Goal: Find specific page/section: Find specific page/section

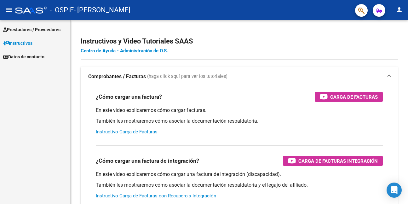
click at [32, 28] on span "Prestadores / Proveedores" at bounding box center [31, 29] width 57 height 7
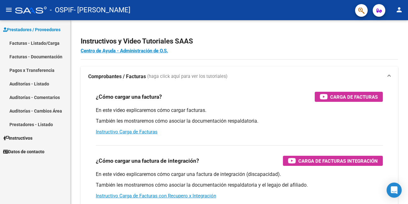
click at [28, 43] on link "Facturas - Listado/Carga" at bounding box center [35, 43] width 70 height 14
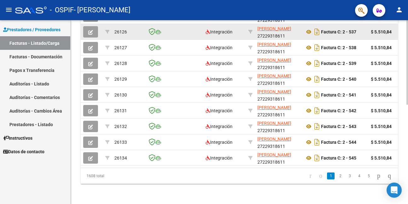
scroll to position [216, 0]
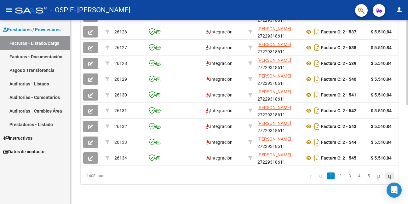
click at [387, 175] on icon "go to last page" at bounding box center [389, 176] width 5 height 8
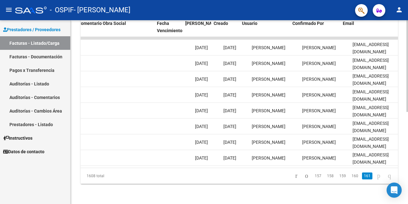
scroll to position [0, 1010]
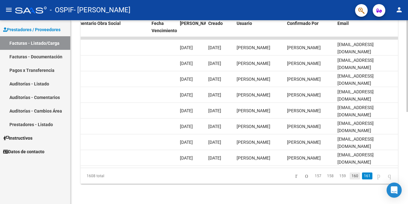
click at [350, 178] on link "160" at bounding box center [355, 175] width 10 height 7
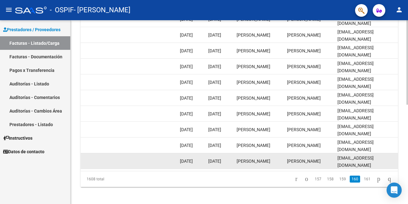
scroll to position [216, 0]
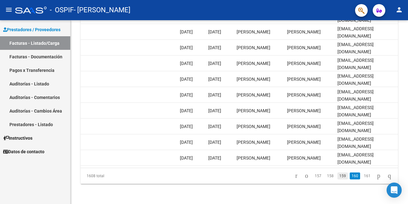
click at [337, 176] on link "159" at bounding box center [342, 175] width 10 height 7
click at [325, 175] on link "158" at bounding box center [330, 175] width 10 height 7
click at [325, 176] on link "157" at bounding box center [330, 175] width 10 height 7
click at [326, 177] on link "156" at bounding box center [330, 175] width 10 height 7
click at [326, 177] on link "155" at bounding box center [330, 175] width 10 height 7
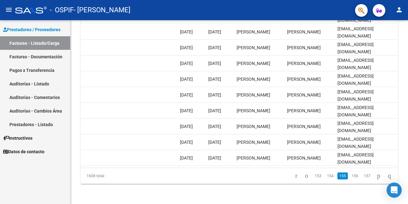
click at [326, 177] on link "154" at bounding box center [330, 175] width 10 height 7
click at [326, 177] on link "153" at bounding box center [330, 175] width 10 height 7
click at [326, 177] on link "152" at bounding box center [330, 175] width 10 height 7
click at [326, 177] on link "151" at bounding box center [330, 175] width 10 height 7
